Goal: Information Seeking & Learning: Learn about a topic

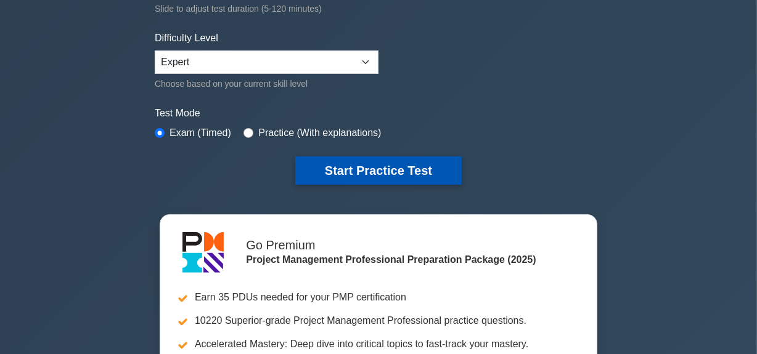
click at [355, 166] on button "Start Practice Test" at bounding box center [378, 171] width 166 height 28
click at [390, 166] on button "Start Practice Test" at bounding box center [378, 171] width 166 height 28
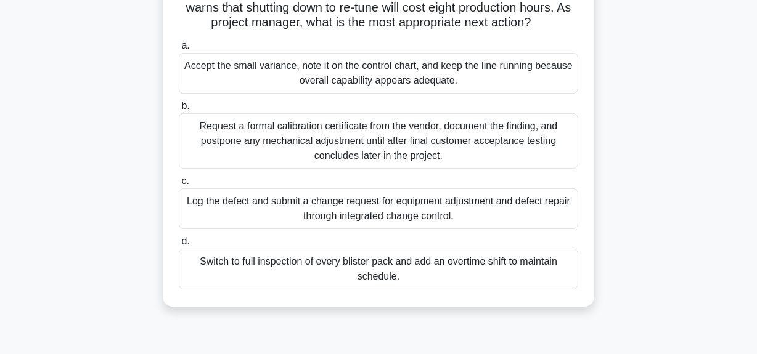
scroll to position [168, 0]
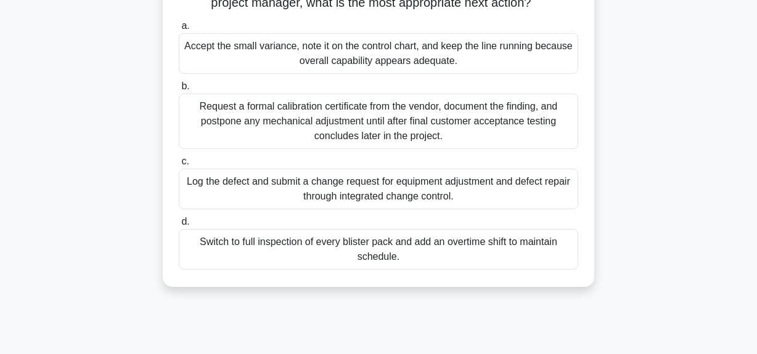
click at [394, 256] on div "Switch to full inspection of every blister pack and add an overtime shift to ma…" at bounding box center [378, 249] width 399 height 41
click at [179, 226] on input "d. Switch to full inspection of every blister pack and add an overtime shift to…" at bounding box center [179, 222] width 0 height 8
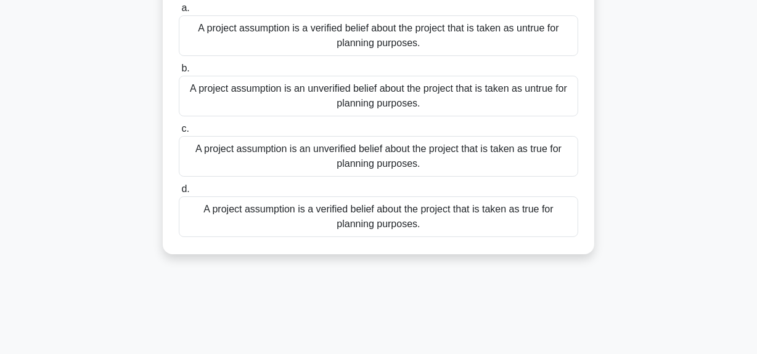
scroll to position [55, 0]
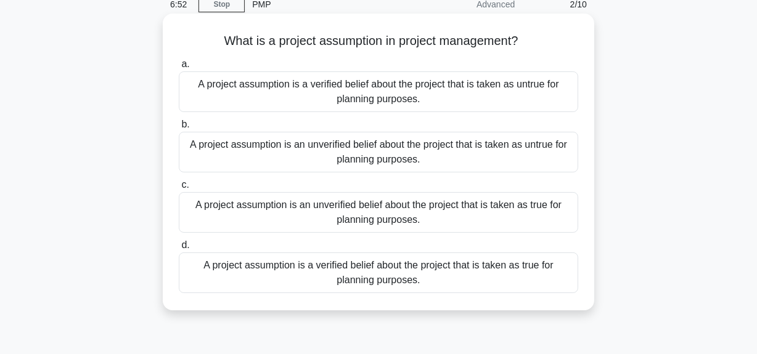
click at [436, 147] on div "A project assumption is an unverified belief about the project that is taken as…" at bounding box center [378, 152] width 399 height 41
click at [179, 129] on input "b. A project assumption is an unverified belief about the project that is taken…" at bounding box center [179, 125] width 0 height 8
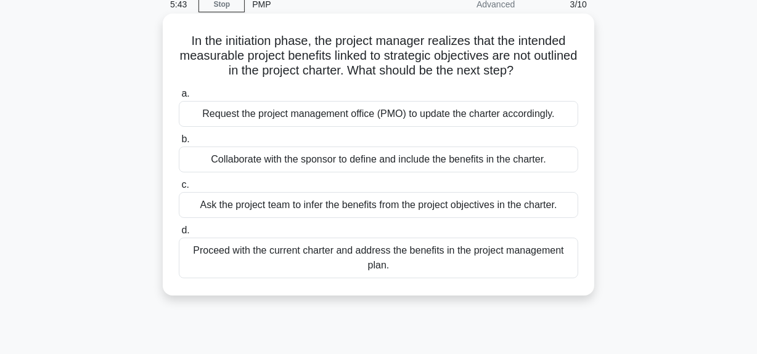
click at [396, 250] on div "Proceed with the current charter and address the benefits in the project manage…" at bounding box center [378, 258] width 399 height 41
click at [179, 235] on input "d. Proceed with the current charter and address the benefits in the project man…" at bounding box center [179, 231] width 0 height 8
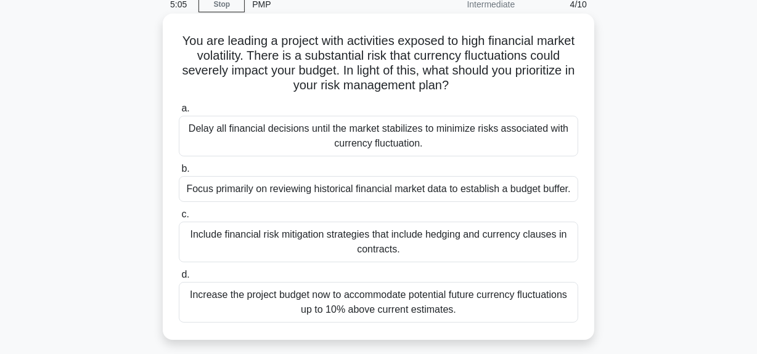
click at [353, 186] on div "Focus primarily on reviewing historical financial market data to establish a bu…" at bounding box center [378, 189] width 399 height 26
click at [179, 173] on input "b. Focus primarily on reviewing historical financial market data to establish a…" at bounding box center [179, 169] width 0 height 8
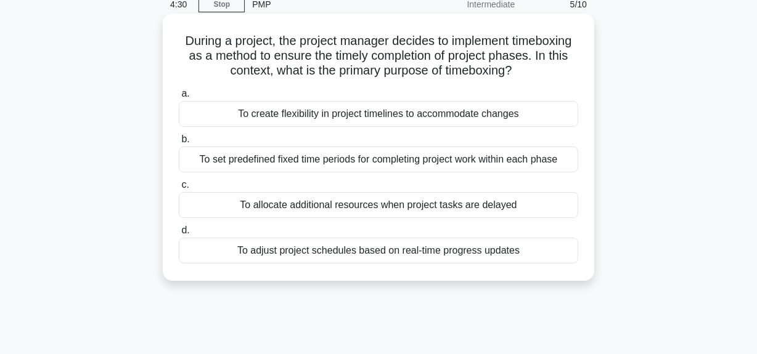
click at [479, 253] on div "To adjust project schedules based on real-time progress updates" at bounding box center [378, 251] width 399 height 26
click at [179, 235] on input "d. To adjust project schedules based on real-time progress updates" at bounding box center [179, 231] width 0 height 8
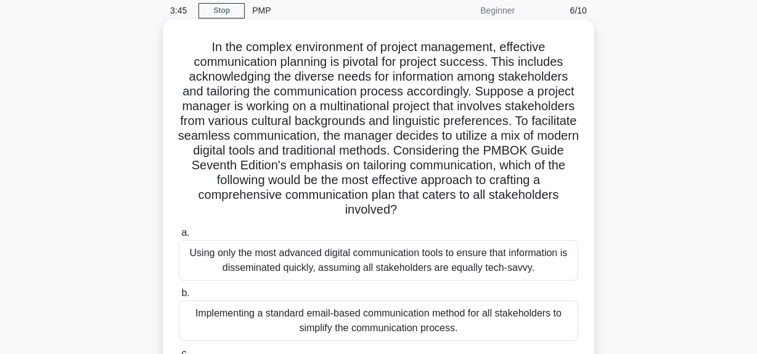
scroll to position [168, 0]
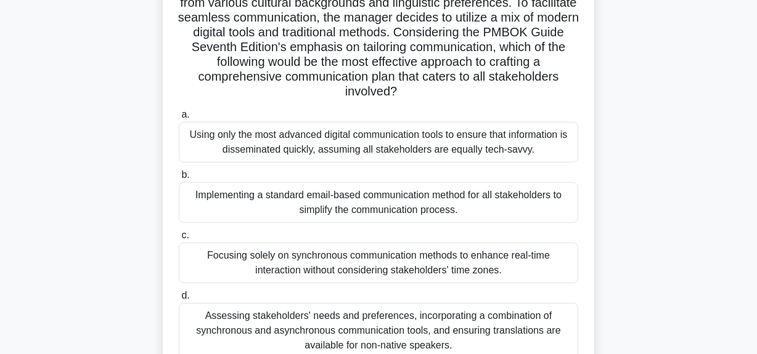
click at [419, 206] on div "Implementing a standard email-based communication method for all stakeholders t…" at bounding box center [378, 202] width 399 height 41
click at [179, 179] on input "b. Implementing a standard email-based communication method for all stakeholder…" at bounding box center [179, 175] width 0 height 8
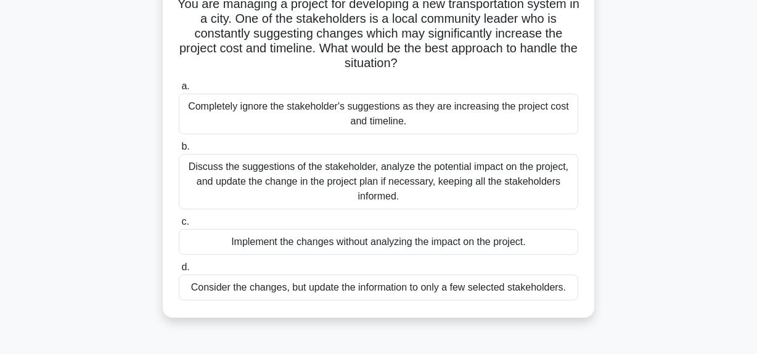
scroll to position [112, 0]
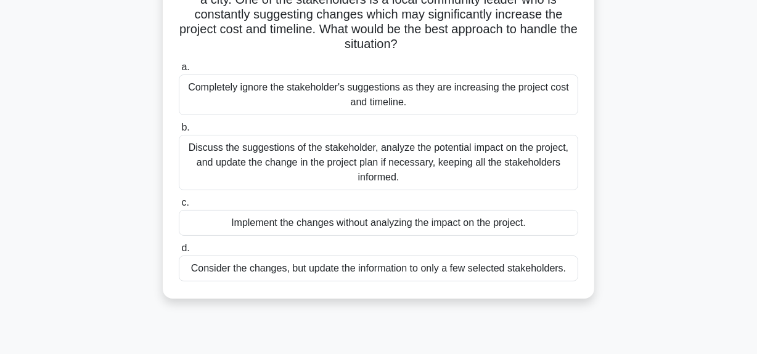
click at [329, 271] on div "Consider the changes, but update the information to only a few selected stakeho…" at bounding box center [378, 269] width 399 height 26
click at [179, 253] on input "d. Consider the changes, but update the information to only a few selected stak…" at bounding box center [179, 249] width 0 height 8
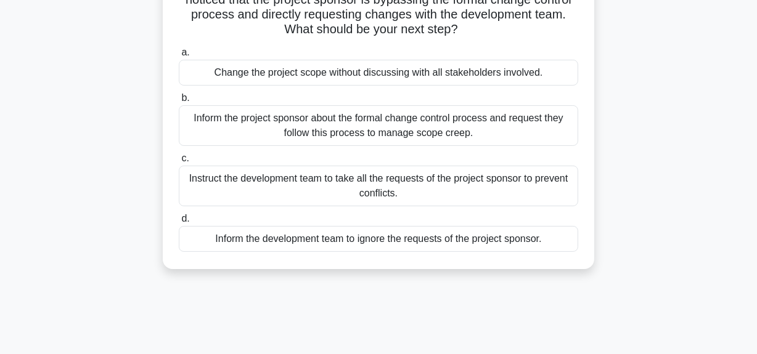
click at [322, 121] on div "Inform the project sponsor about the formal change control process and request …" at bounding box center [378, 125] width 399 height 41
click at [179, 102] on input "b. Inform the project sponsor about the formal change control process and reque…" at bounding box center [179, 98] width 0 height 8
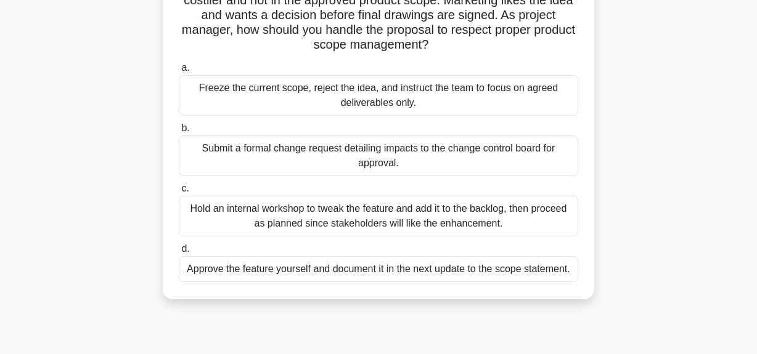
scroll to position [168, 0]
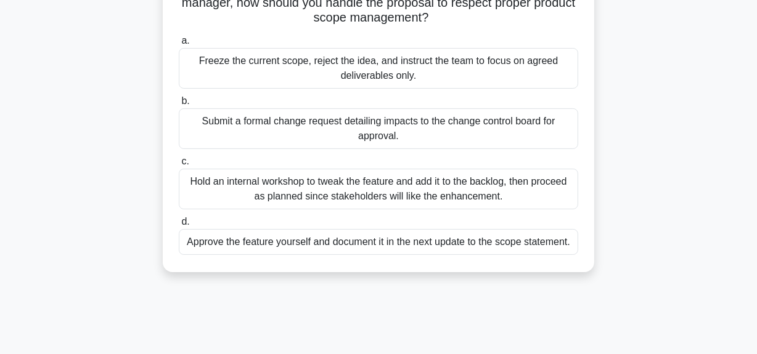
click at [234, 240] on div "Approve the feature yourself and document it in the next update to the scope st…" at bounding box center [378, 242] width 399 height 26
click at [179, 226] on input "d. Approve the feature yourself and document it in the next update to the scope…" at bounding box center [179, 222] width 0 height 8
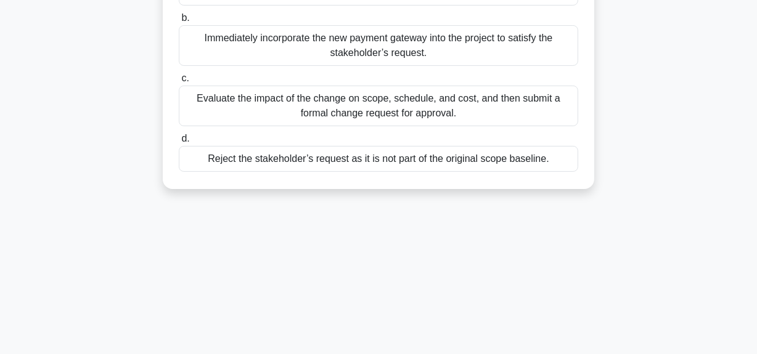
scroll to position [224, 0]
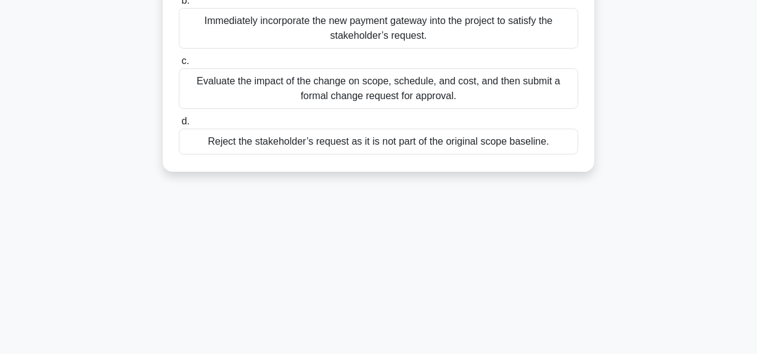
click at [320, 100] on div "Evaluate the impact of the change on scope, schedule, and cost, and then submit…" at bounding box center [378, 88] width 399 height 41
click at [179, 65] on input "c. Evaluate the impact of the change on scope, schedule, and cost, and then sub…" at bounding box center [179, 61] width 0 height 8
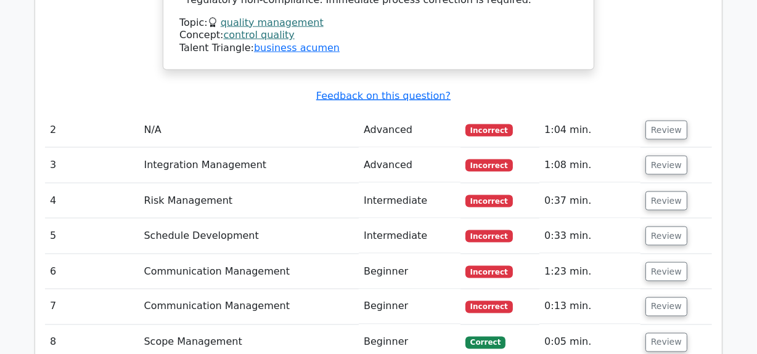
scroll to position [1849, 0]
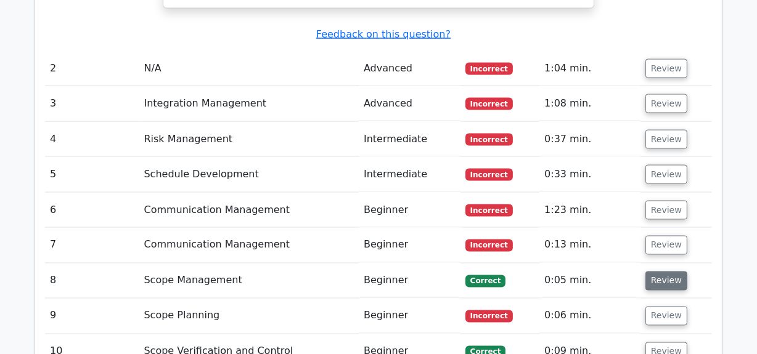
click at [656, 272] on button "Review" at bounding box center [666, 281] width 42 height 19
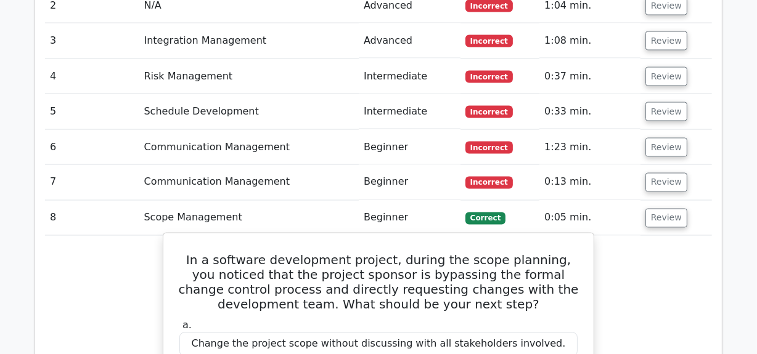
scroll to position [1904, 0]
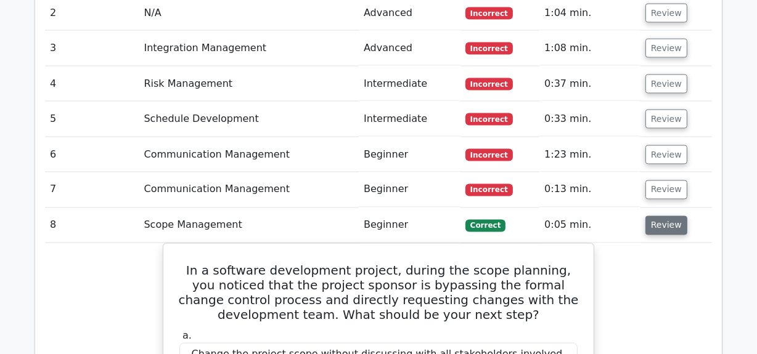
click at [662, 216] on button "Review" at bounding box center [666, 225] width 42 height 19
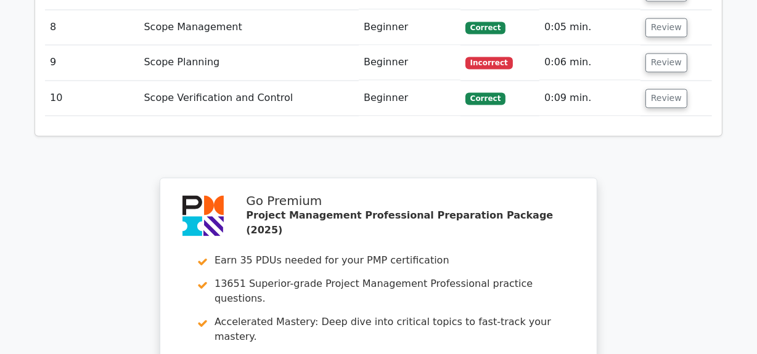
scroll to position [2073, 0]
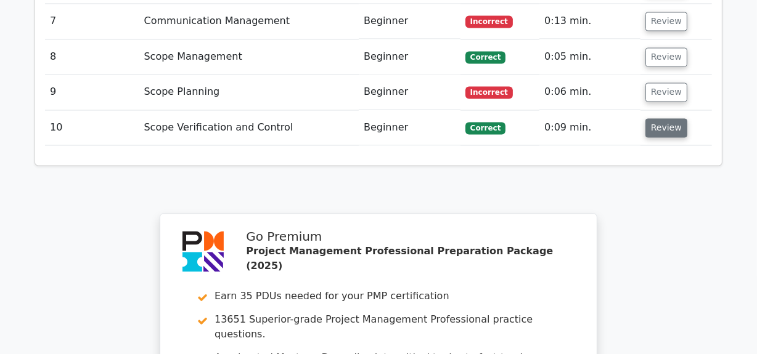
click at [658, 119] on button "Review" at bounding box center [666, 128] width 42 height 19
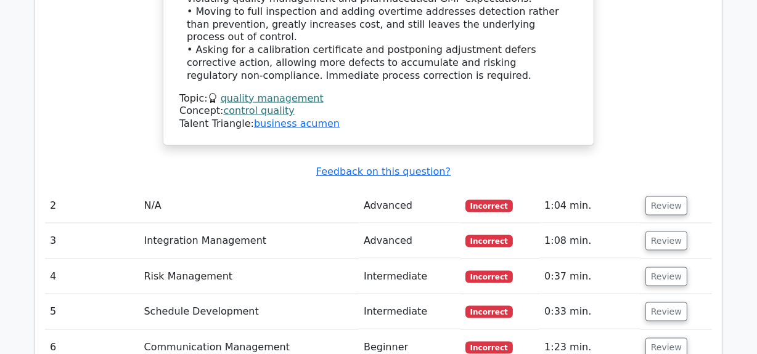
scroll to position [1681, 0]
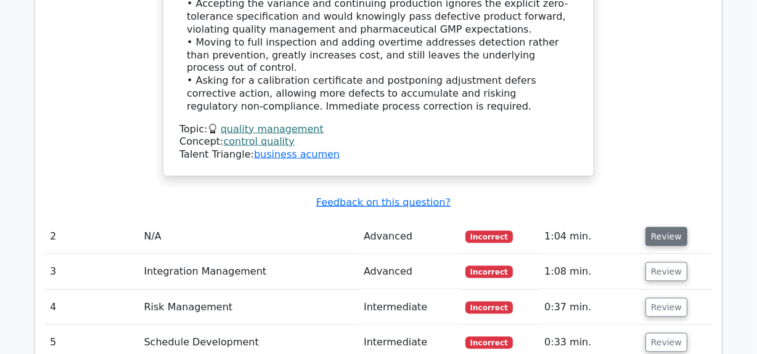
click at [669, 227] on button "Review" at bounding box center [666, 236] width 42 height 19
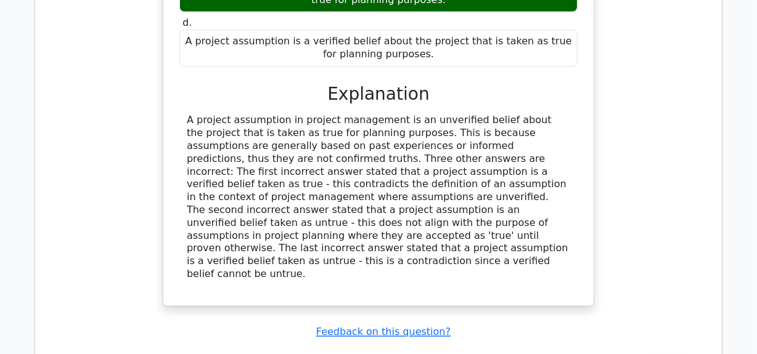
scroll to position [2185, 0]
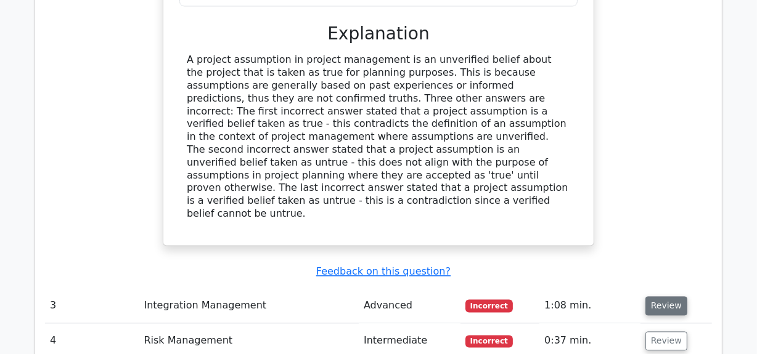
click at [666, 296] on button "Review" at bounding box center [666, 305] width 42 height 19
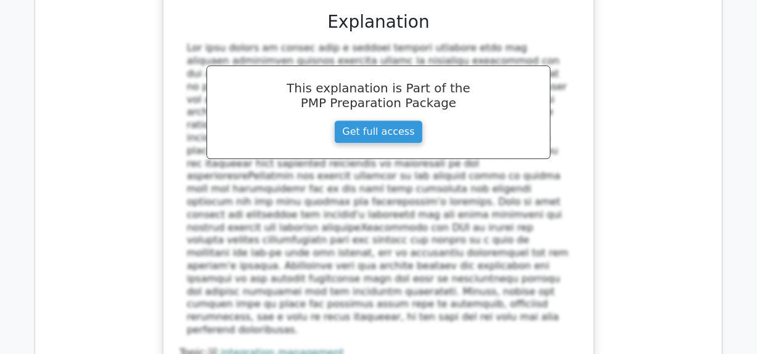
scroll to position [2969, 0]
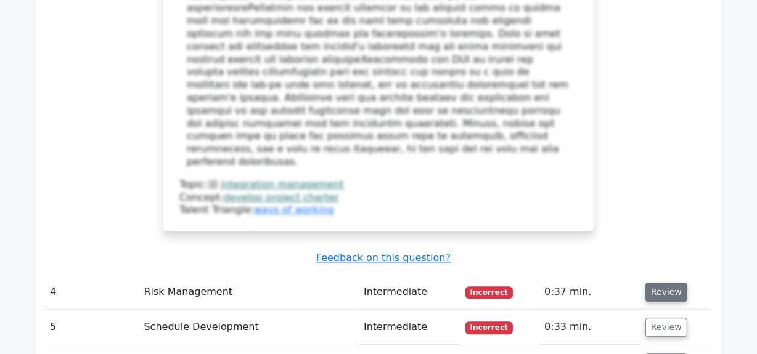
click at [672, 283] on button "Review" at bounding box center [666, 292] width 42 height 19
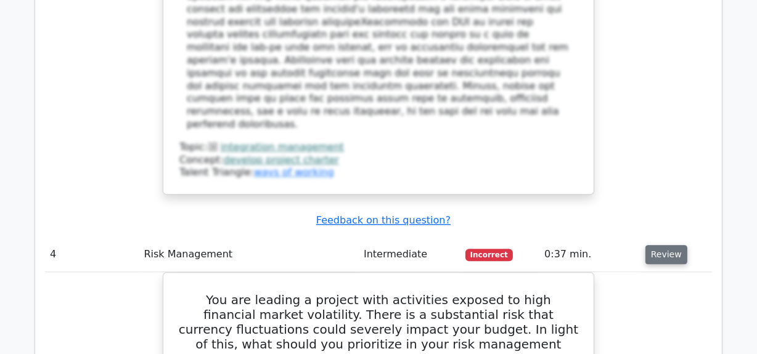
scroll to position [3026, 0]
